Goal: Find specific page/section: Find specific page/section

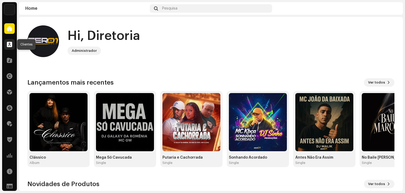
click at [8, 40] on div at bounding box center [9, 44] width 11 height 11
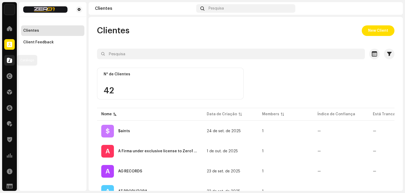
click at [9, 57] on div at bounding box center [9, 60] width 11 height 11
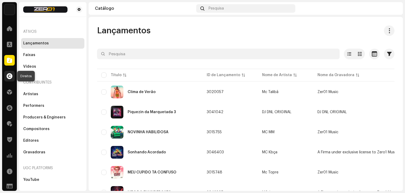
click at [5, 80] on div at bounding box center [9, 76] width 11 height 11
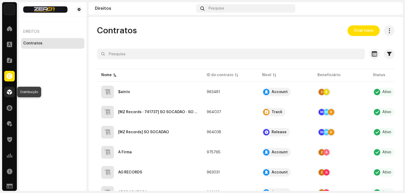
click at [11, 91] on span at bounding box center [9, 92] width 5 height 4
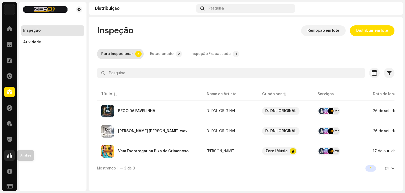
click at [12, 154] on div at bounding box center [9, 155] width 11 height 11
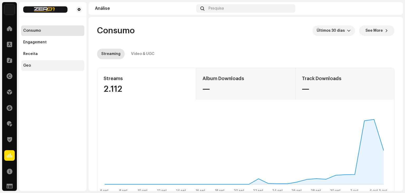
click at [45, 63] on div "Geo" at bounding box center [52, 65] width 59 height 4
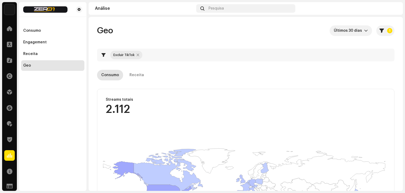
click at [137, 55] on div at bounding box center [138, 55] width 3 height 4
checkbox input "false"
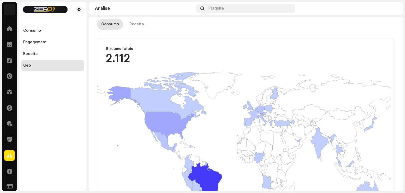
scroll to position [26, 0]
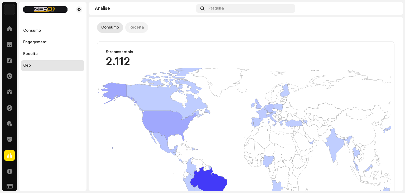
click at [131, 29] on div "Receita" at bounding box center [136, 27] width 15 height 11
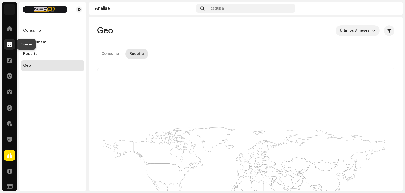
click at [10, 43] on span at bounding box center [9, 44] width 5 height 4
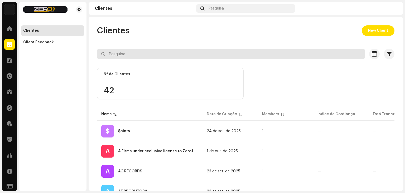
click at [144, 57] on input "text" at bounding box center [231, 54] width 268 height 11
click at [145, 54] on input "text" at bounding box center [231, 54] width 268 height 11
type input "b"
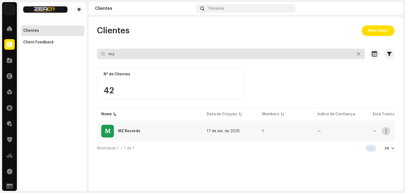
type input "mz"
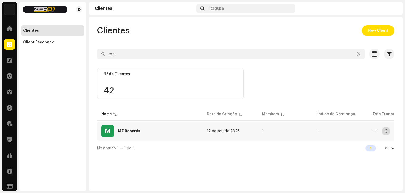
click at [388, 130] on button "button" at bounding box center [386, 131] width 8 height 8
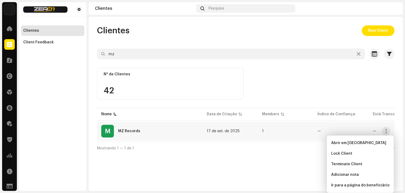
click at [292, 129] on td "1" at bounding box center [285, 130] width 55 height 19
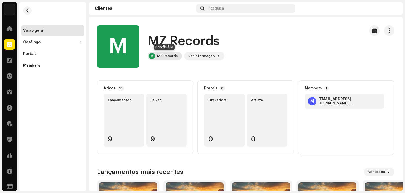
click at [174, 54] on div "MZ Records" at bounding box center [167, 56] width 21 height 4
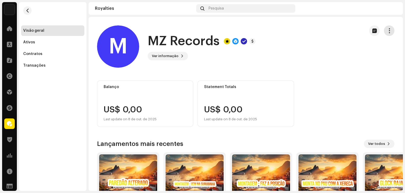
click at [390, 32] on button "button" at bounding box center [389, 30] width 11 height 11
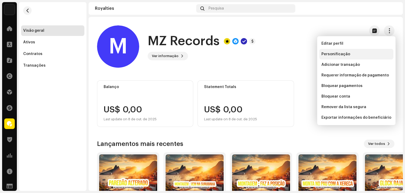
click at [366, 51] on div "Personificação" at bounding box center [356, 54] width 74 height 11
